Goal: Transaction & Acquisition: Purchase product/service

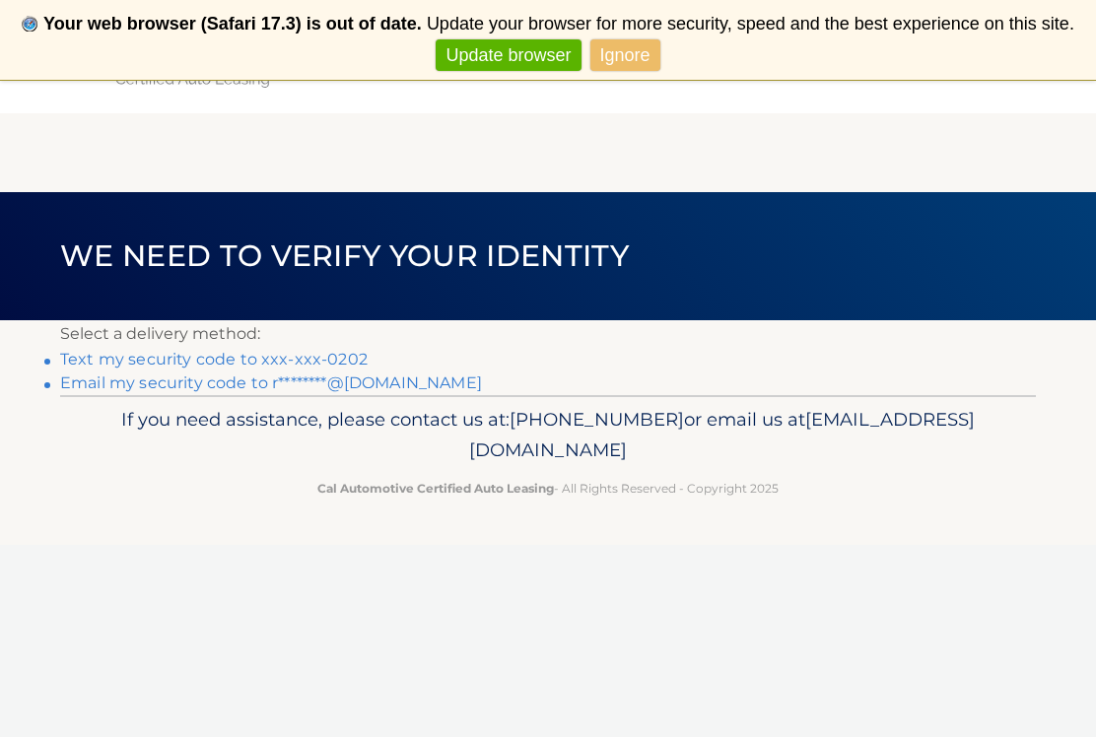
click at [607, 50] on link "Ignore" at bounding box center [625, 55] width 70 height 33
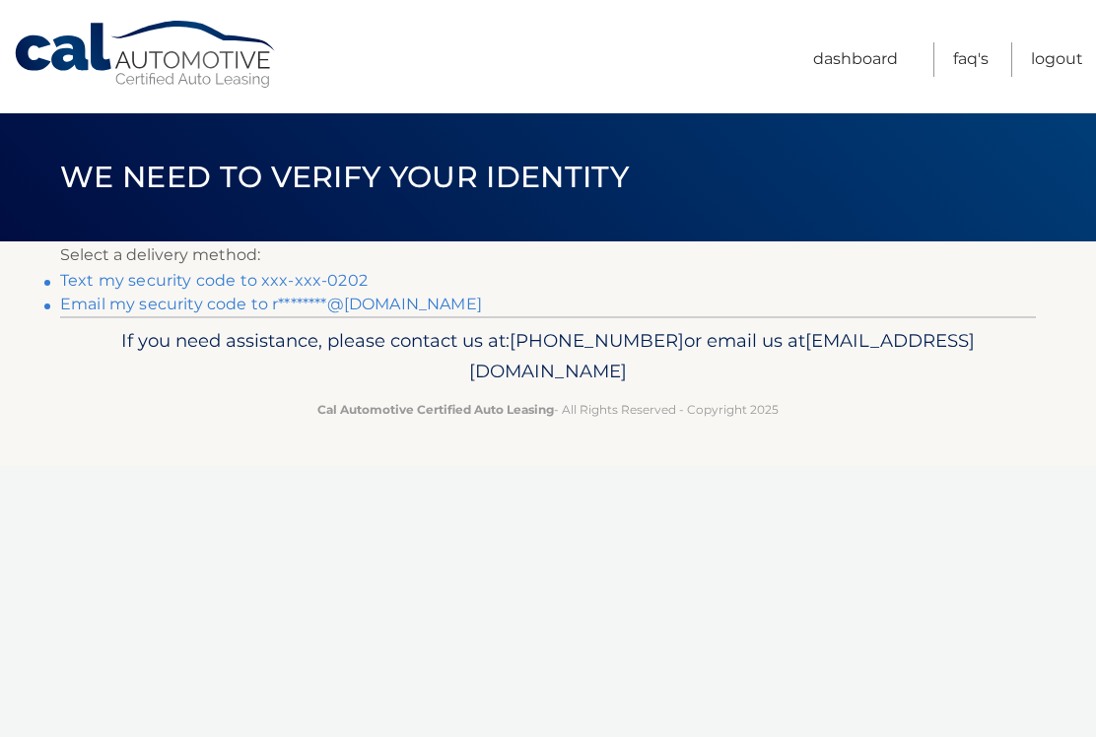
click at [237, 282] on link "Text my security code to xxx-xxx-0202" at bounding box center [213, 280] width 307 height 19
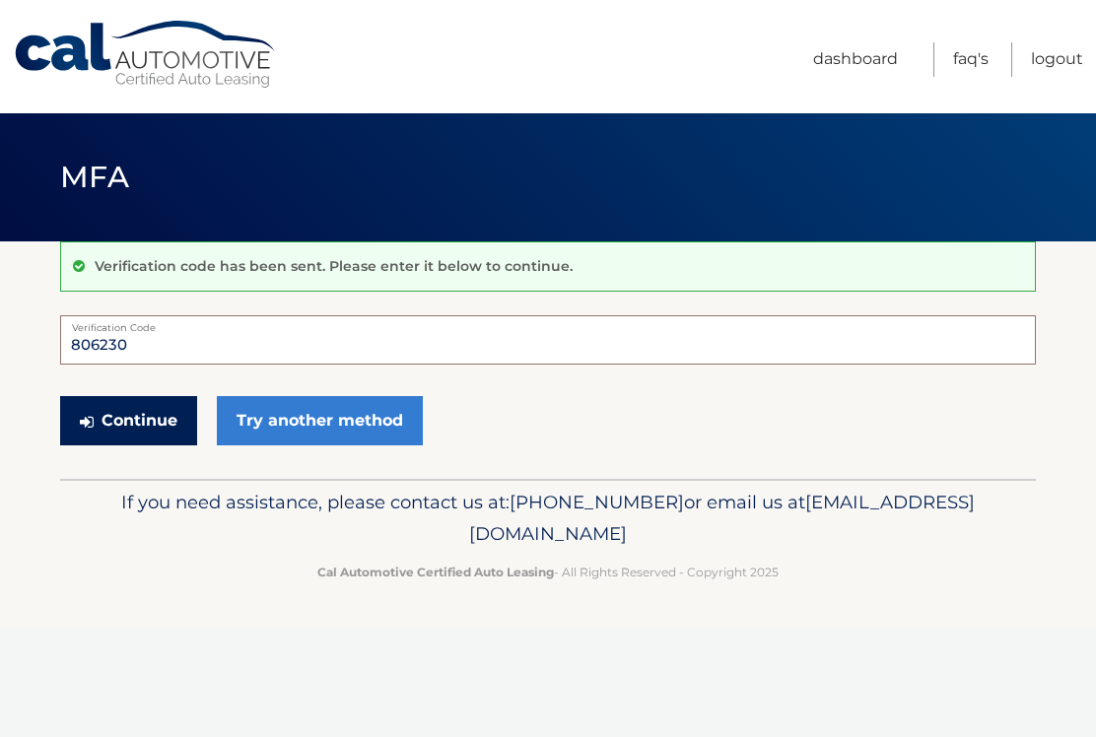
type input "806230"
click at [152, 417] on button "Continue" at bounding box center [128, 420] width 137 height 49
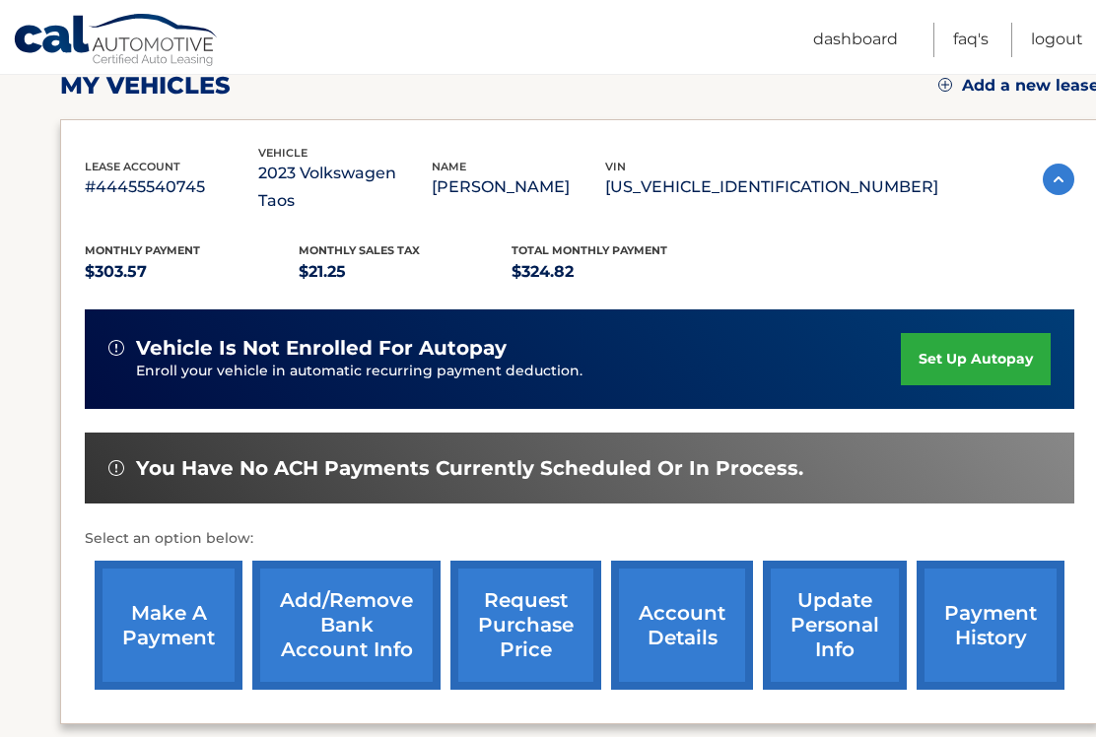
scroll to position [291, 0]
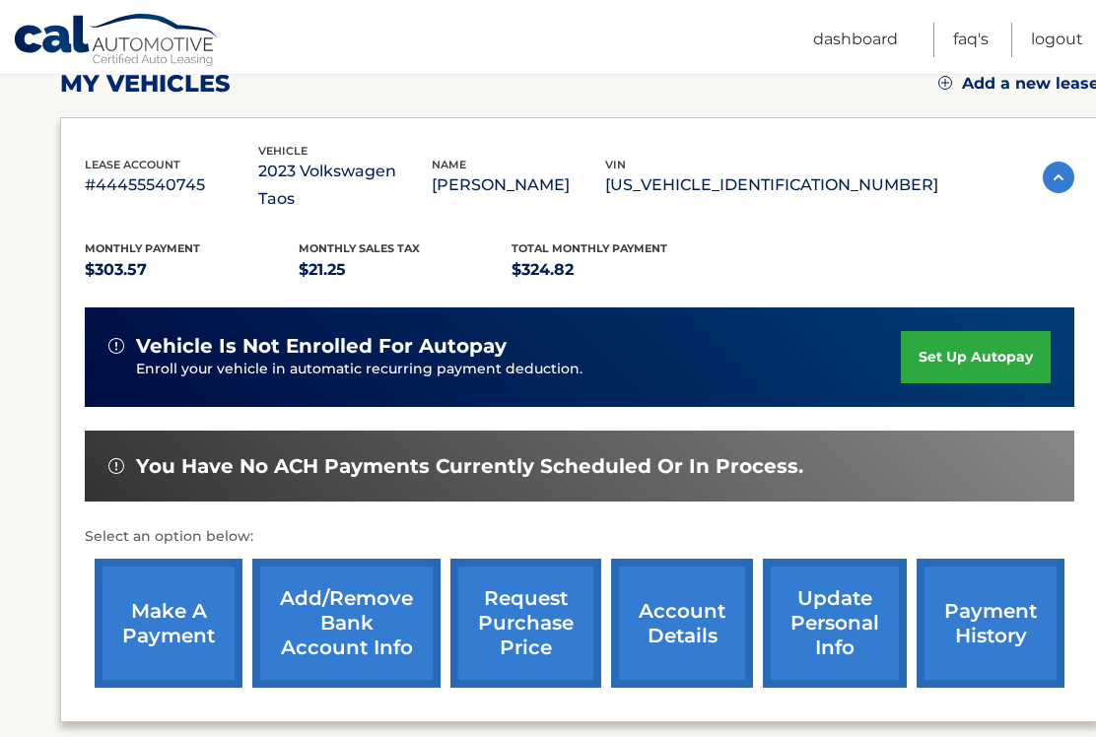
click at [167, 597] on link "make a payment" at bounding box center [169, 623] width 148 height 129
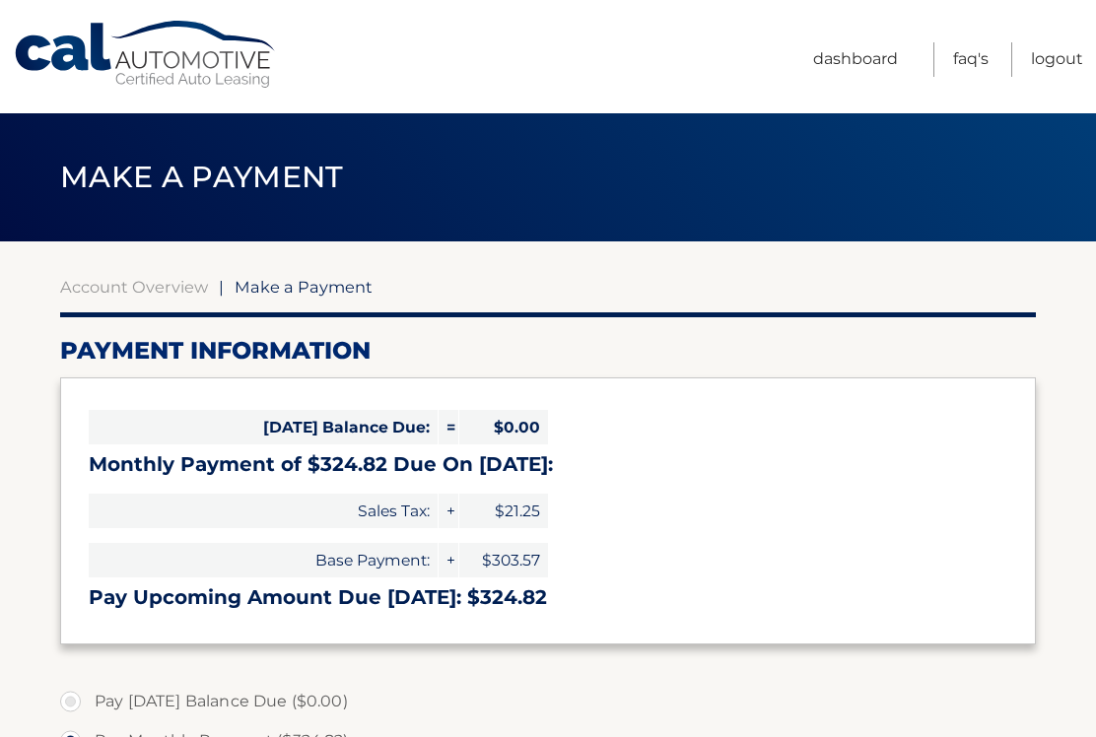
select select "N2UwZWE0YjUtZmM4My00MWMwLWI0MjItMjQ2N2Y2ZTg3ODk0"
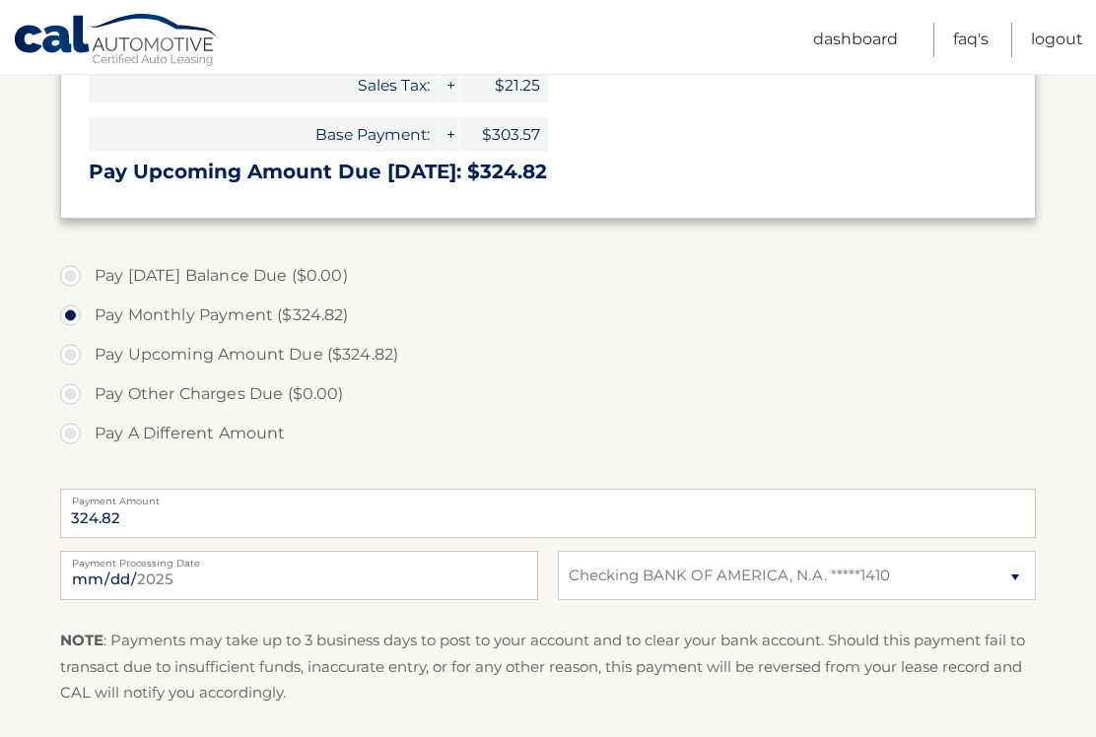
scroll to position [433, 0]
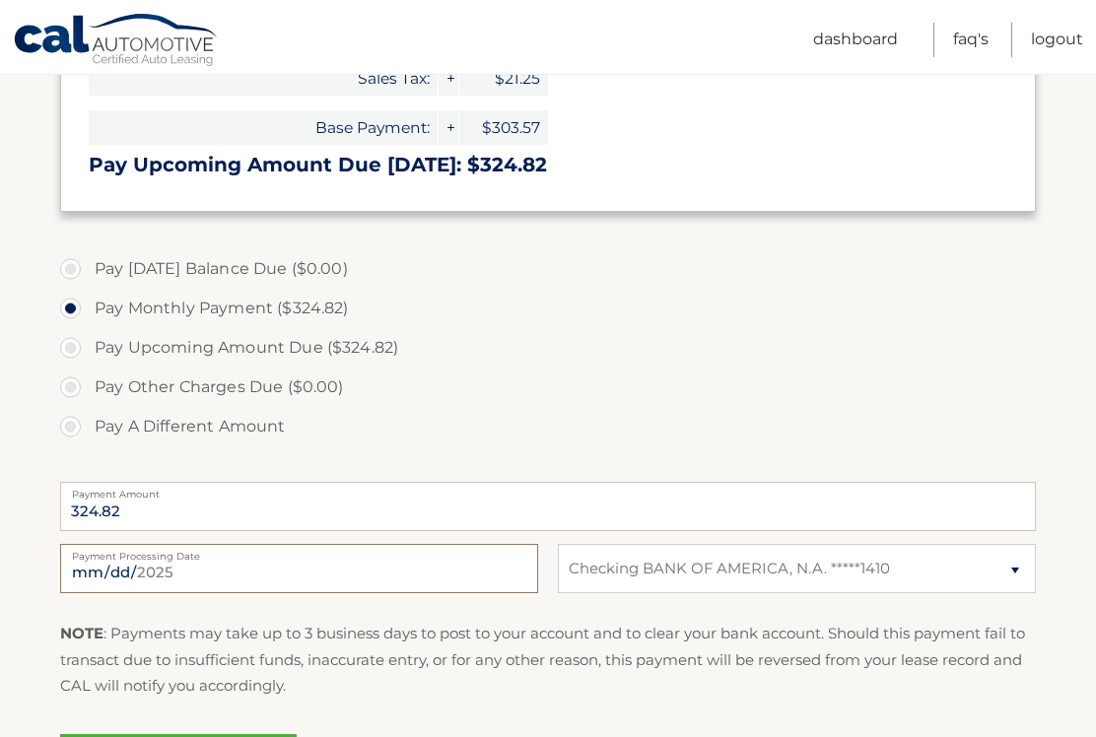
click at [175, 560] on input "2025-09-21" at bounding box center [299, 568] width 478 height 49
type input "2025-10-09"
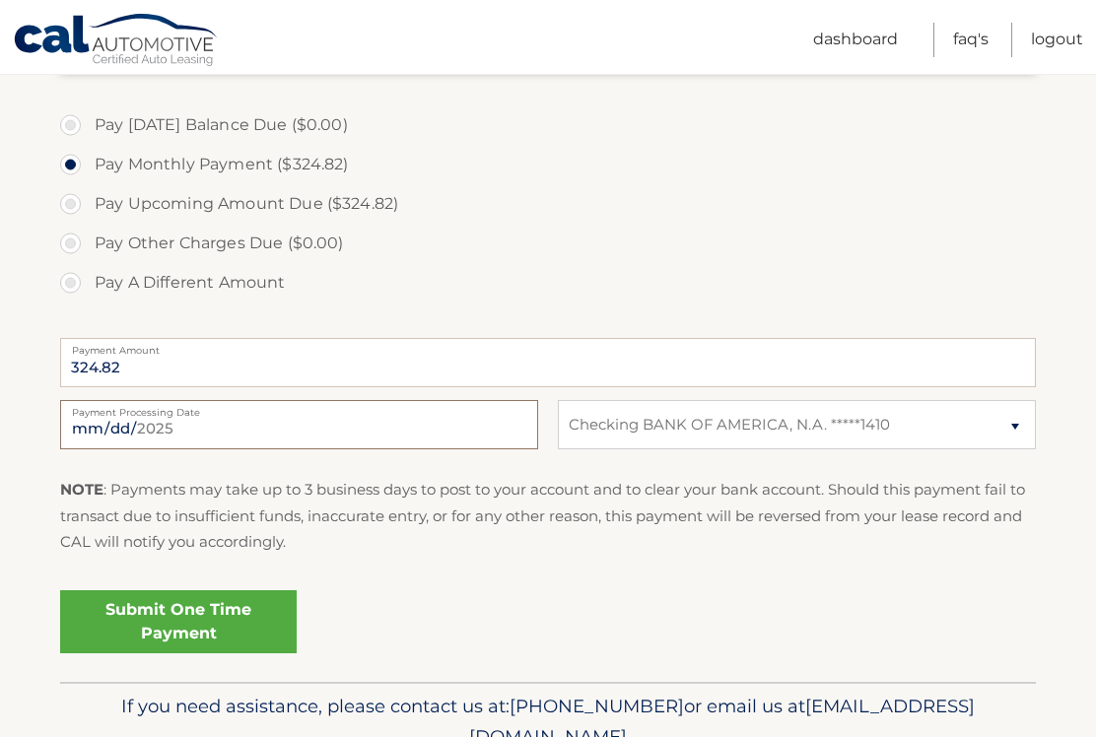
scroll to position [580, 0]
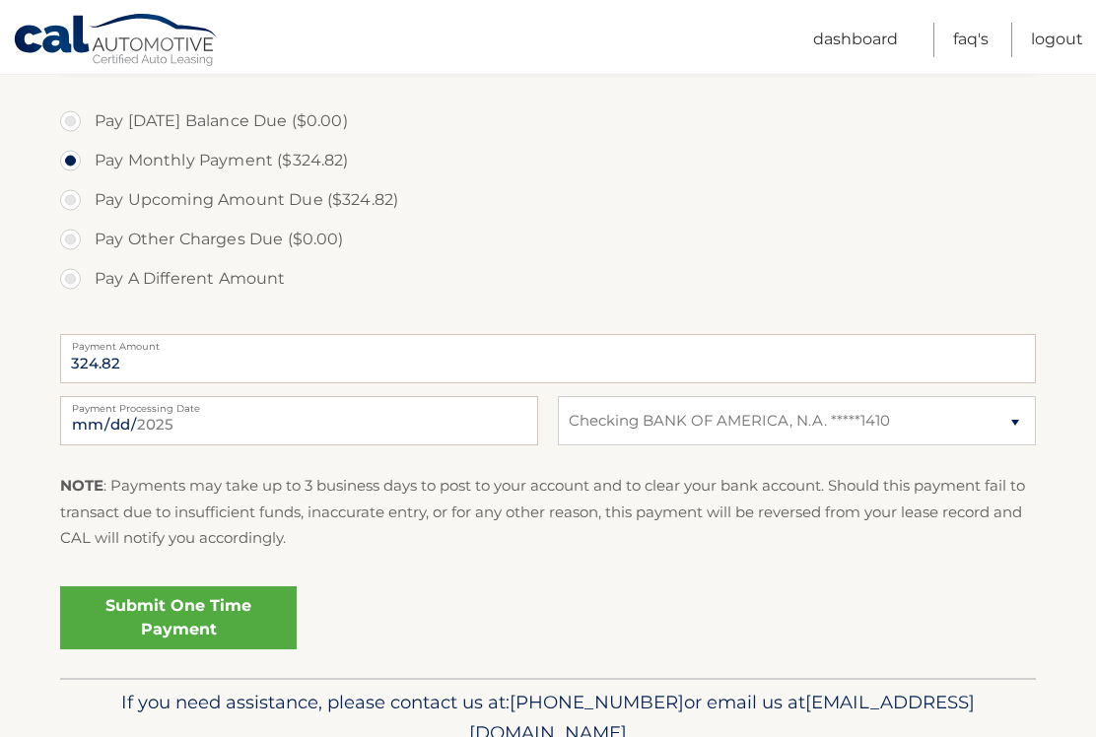
click at [322, 468] on fieldset "Pay Today's Balance Due ($0.00) Pay Monthly Payment ($324.82) Pay Upcoming Amou…" at bounding box center [548, 387] width 976 height 582
click at [194, 633] on link "Submit One Time Payment" at bounding box center [178, 617] width 237 height 63
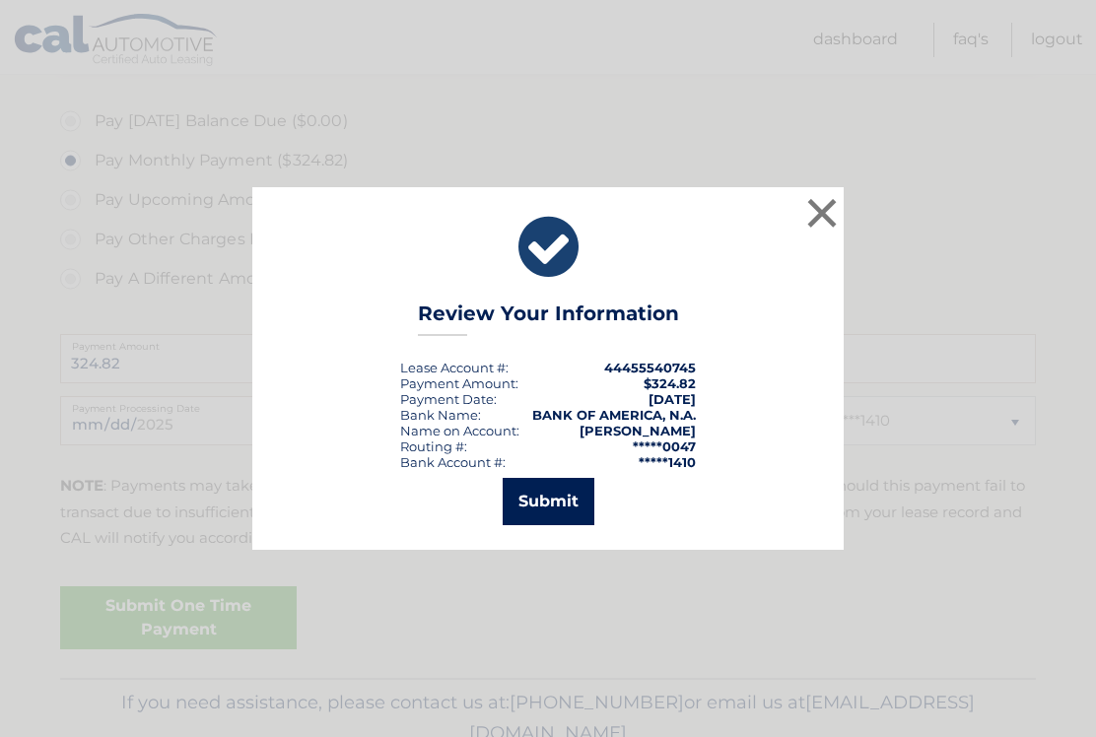
click at [577, 511] on button "Submit" at bounding box center [549, 501] width 92 height 47
